Goal: Task Accomplishment & Management: Complete application form

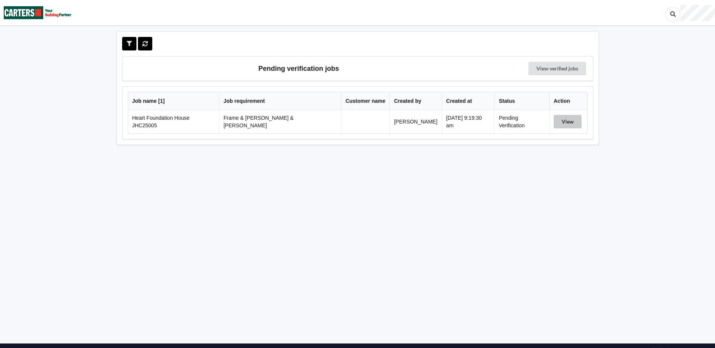
click at [554, 124] on button "View" at bounding box center [568, 122] width 28 height 14
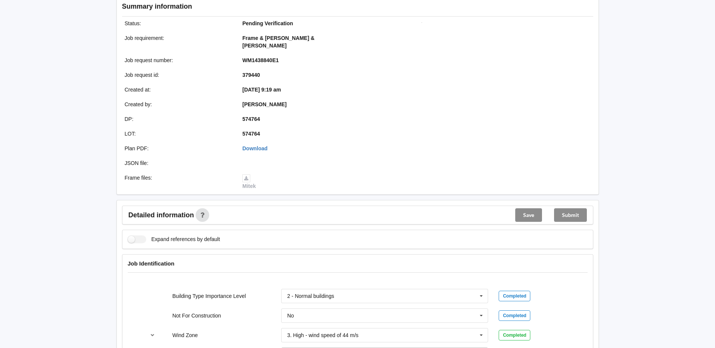
scroll to position [264, 0]
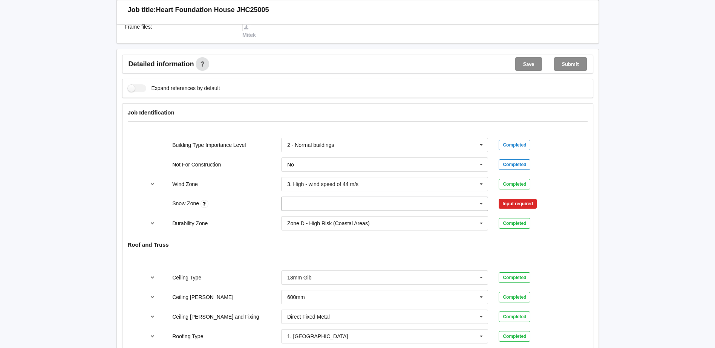
click at [480, 200] on icon at bounding box center [481, 204] width 11 height 14
click at [340, 211] on div "N0" at bounding box center [385, 218] width 207 height 14
click at [528, 198] on button "Confirm input" at bounding box center [521, 204] width 45 height 12
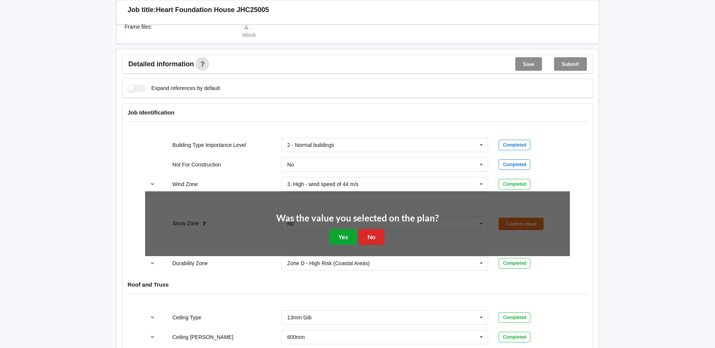
click at [339, 231] on button "Yes" at bounding box center [344, 236] width 28 height 15
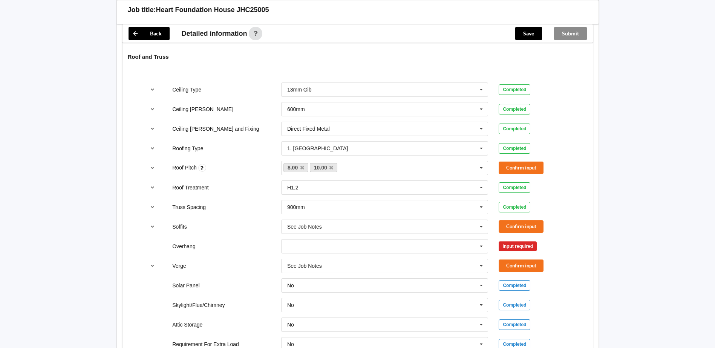
scroll to position [452, 0]
click at [523, 161] on button "Confirm input" at bounding box center [521, 167] width 45 height 12
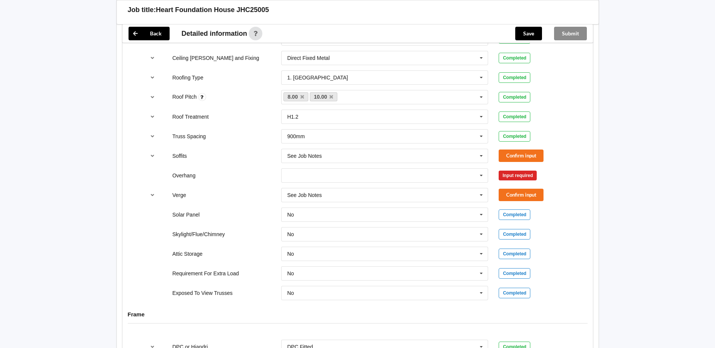
scroll to position [528, 0]
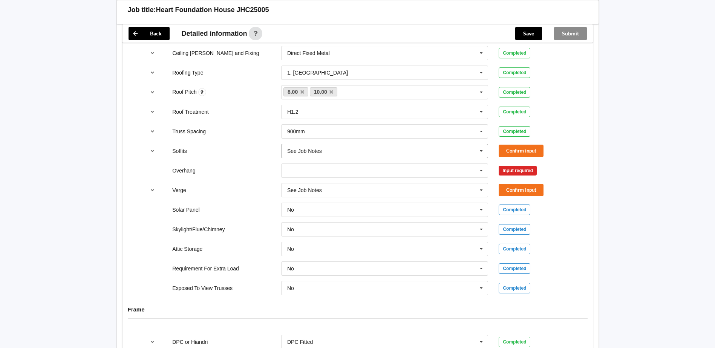
click at [485, 145] on icon at bounding box center [481, 151] width 11 height 14
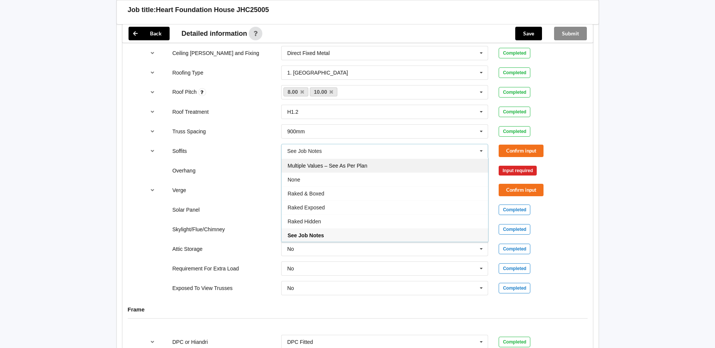
click at [405, 159] on div "Multiple Values – See As Per Plan" at bounding box center [385, 166] width 207 height 14
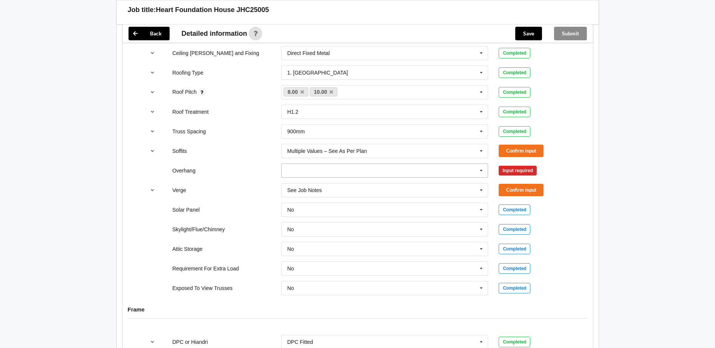
click at [425, 164] on input "text" at bounding box center [385, 171] width 207 height 14
click at [356, 238] on span "Multiple Values – See As Per Plan" at bounding box center [328, 241] width 80 height 6
click at [533, 145] on button "Confirm input" at bounding box center [521, 151] width 45 height 12
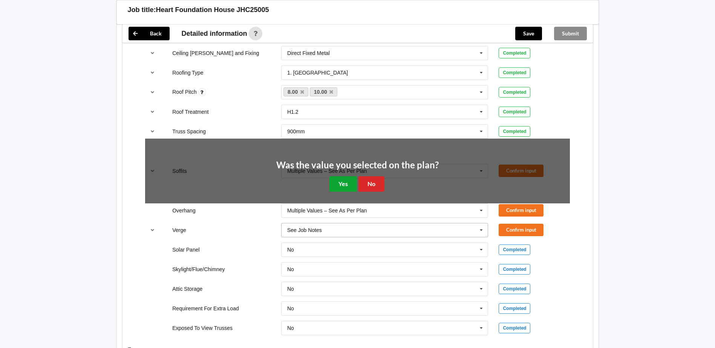
click at [352, 178] on button "Yes" at bounding box center [344, 183] width 28 height 15
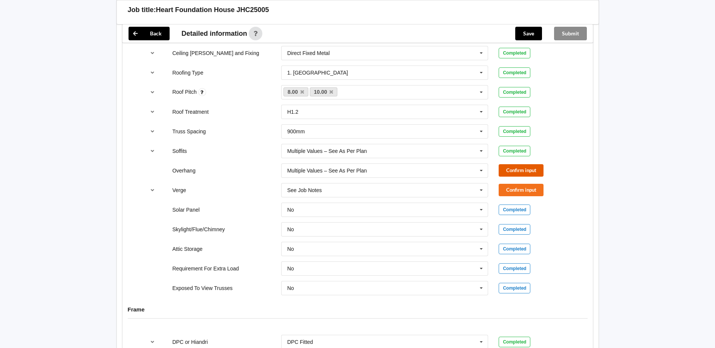
click at [537, 165] on button "Confirm input" at bounding box center [521, 170] width 45 height 12
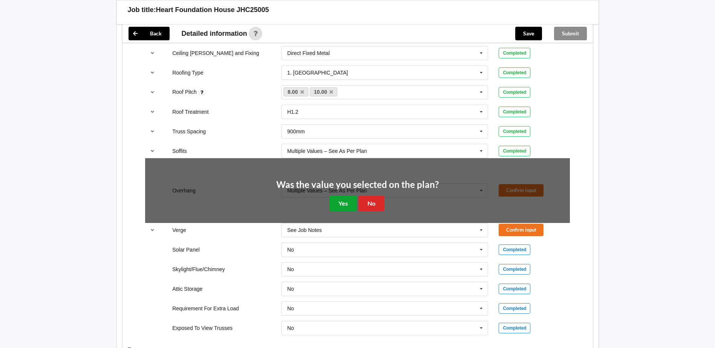
click at [347, 201] on button "Yes" at bounding box center [344, 203] width 28 height 15
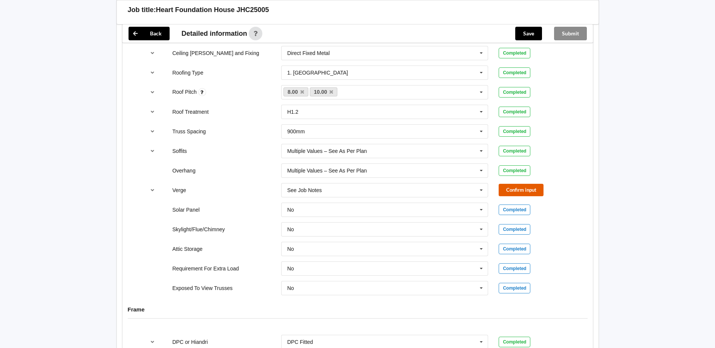
click at [528, 184] on button "Confirm input" at bounding box center [521, 190] width 45 height 12
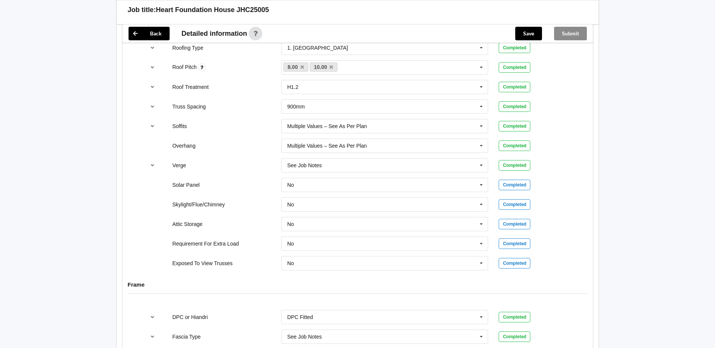
scroll to position [566, 0]
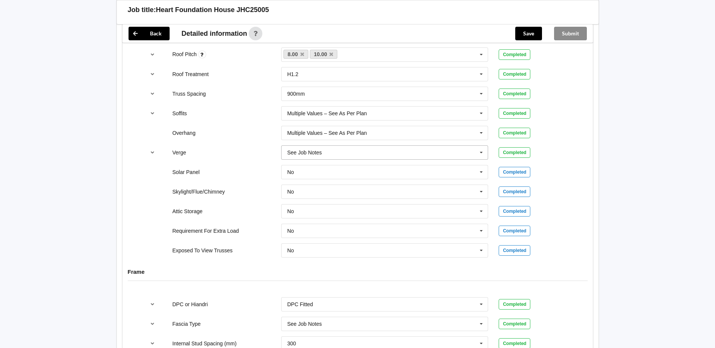
click at [482, 148] on icon at bounding box center [481, 153] width 11 height 14
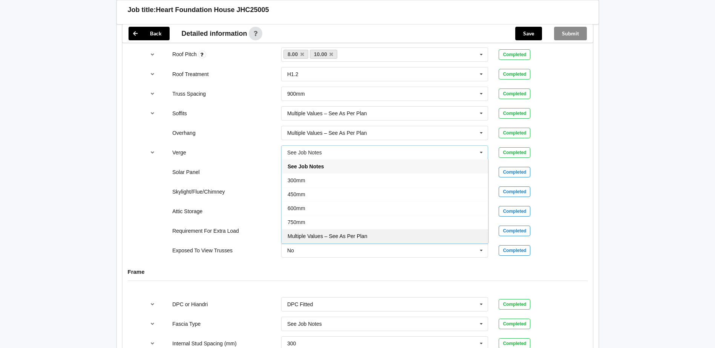
click at [371, 229] on div "Multiple Values – See As Per Plan" at bounding box center [385, 236] width 207 height 14
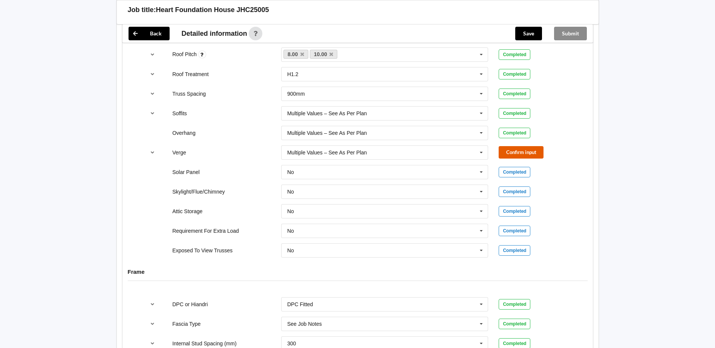
click at [525, 146] on button "Confirm input" at bounding box center [521, 152] width 45 height 12
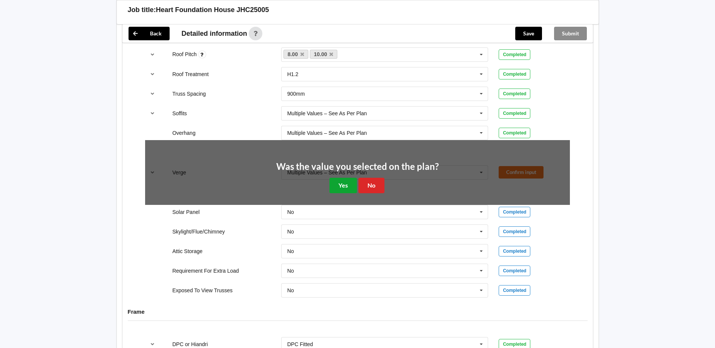
click at [352, 180] on button "Yes" at bounding box center [344, 185] width 28 height 15
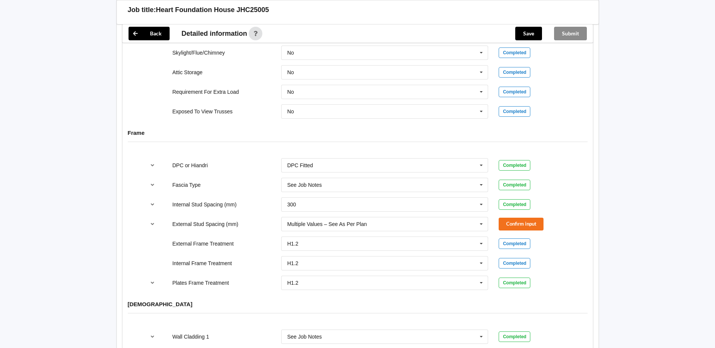
scroll to position [716, 0]
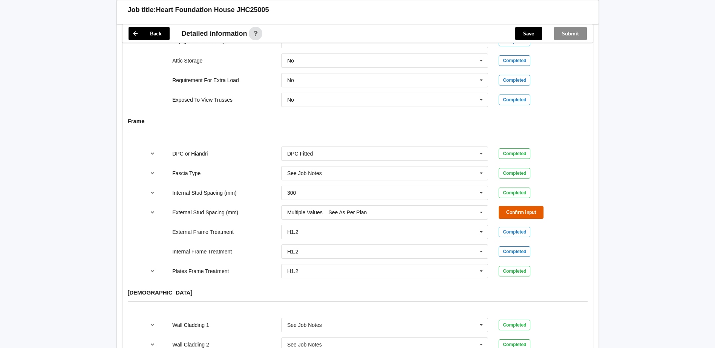
click at [529, 209] on button "Confirm input" at bounding box center [521, 212] width 45 height 12
click at [484, 186] on icon at bounding box center [481, 193] width 11 height 14
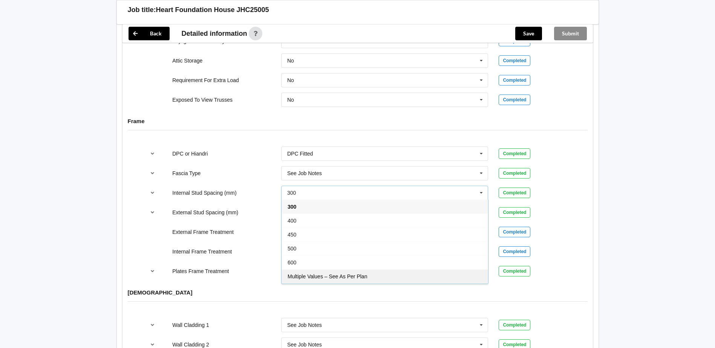
click at [310, 270] on div "Multiple Values – See As Per Plan" at bounding box center [385, 277] width 207 height 14
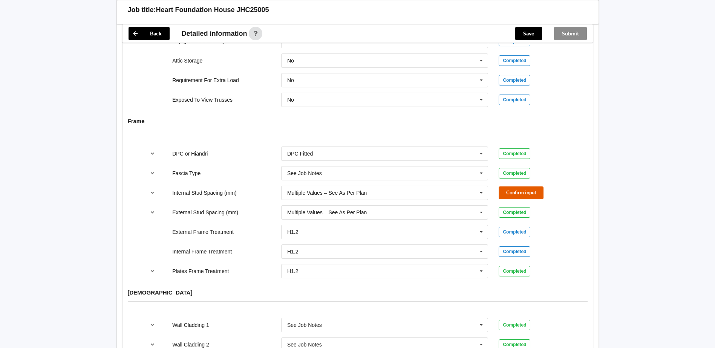
click at [515, 190] on button "Confirm input" at bounding box center [521, 193] width 45 height 12
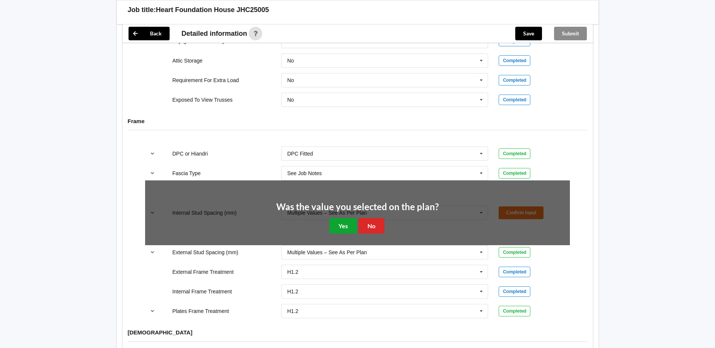
click at [337, 218] on button "Yes" at bounding box center [344, 225] width 28 height 15
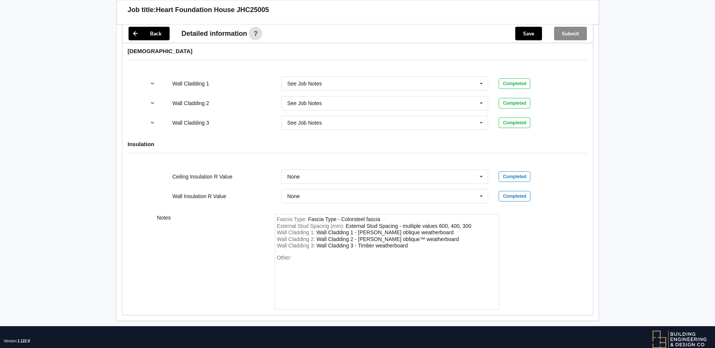
scroll to position [966, 0]
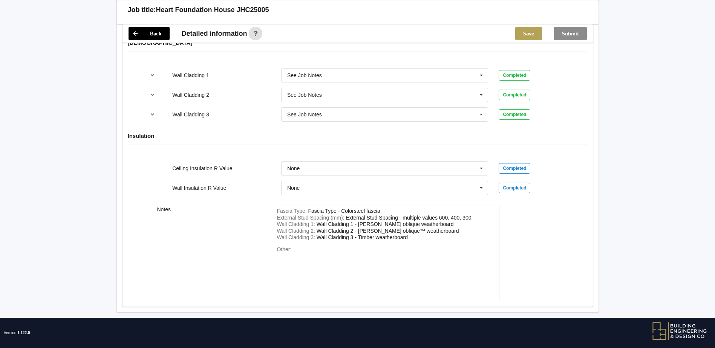
click at [527, 33] on button "Save" at bounding box center [528, 34] width 27 height 14
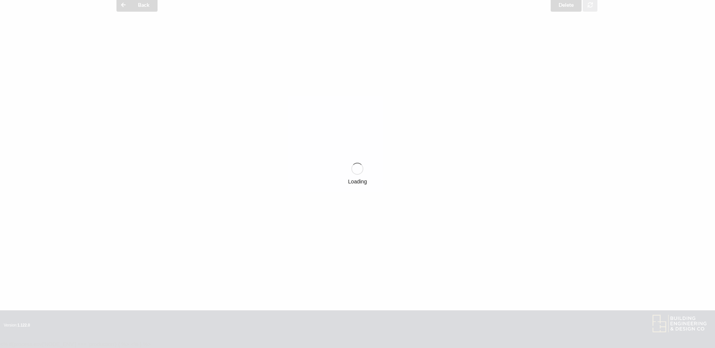
scroll to position [33, 0]
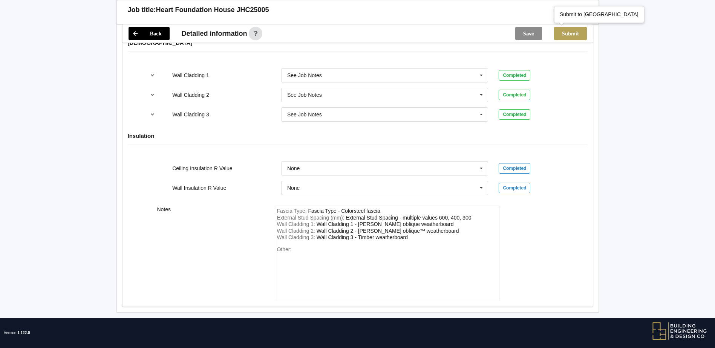
click at [564, 35] on button "Submit" at bounding box center [570, 34] width 33 height 14
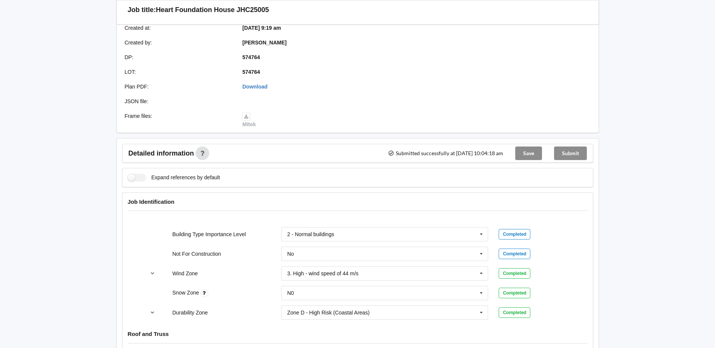
scroll to position [0, 0]
